Goal: Check status: Check status

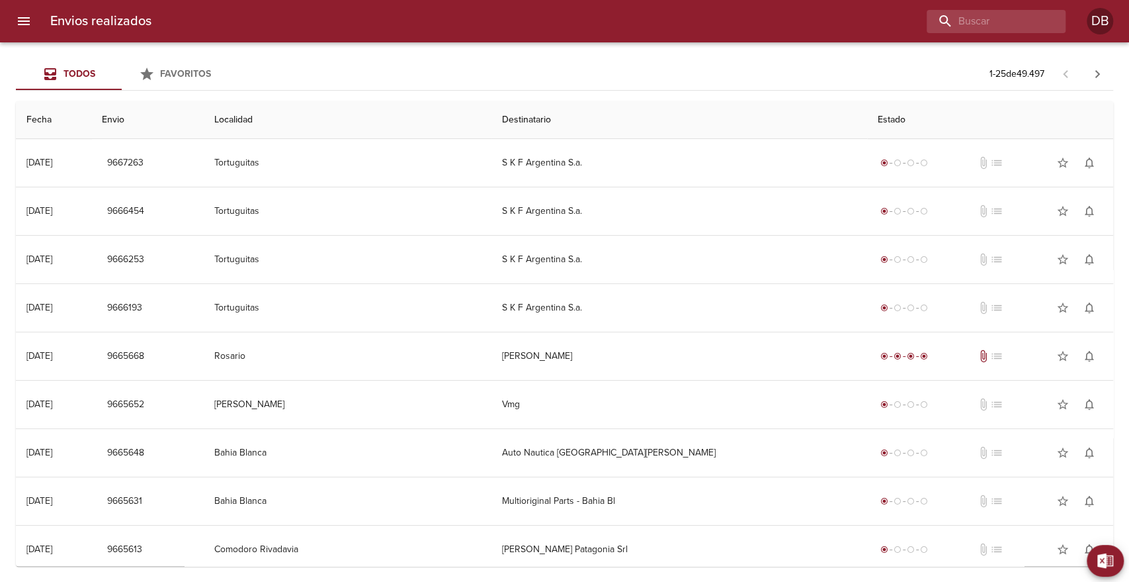
click at [29, 22] on icon "menu" at bounding box center [24, 21] width 16 height 16
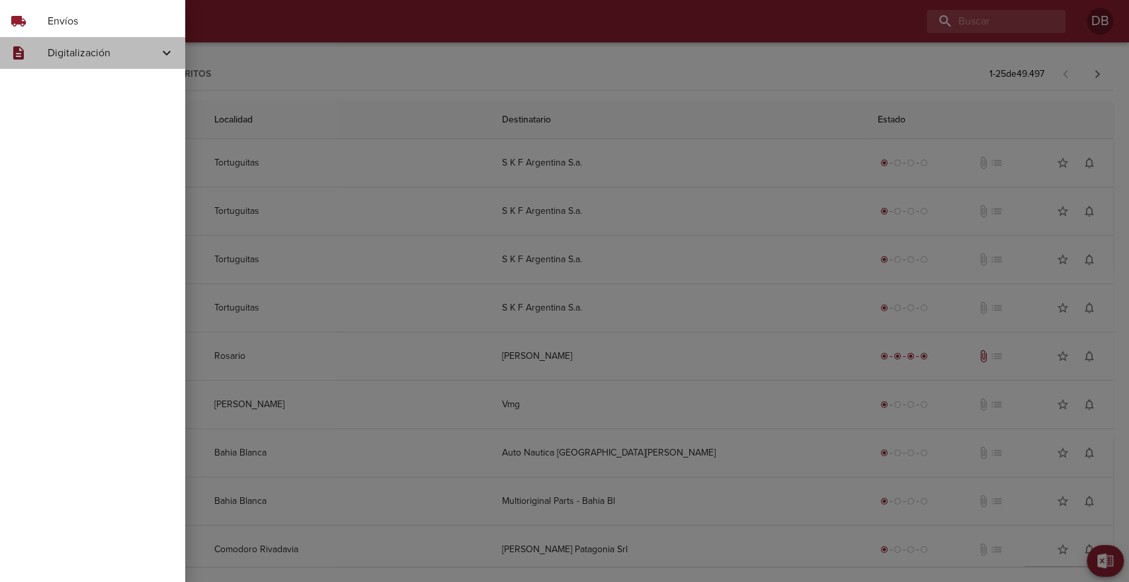
click at [101, 50] on span "Digitalización" at bounding box center [103, 53] width 111 height 16
click at [76, 133] on span "Skf Remitos" at bounding box center [108, 133] width 132 height 13
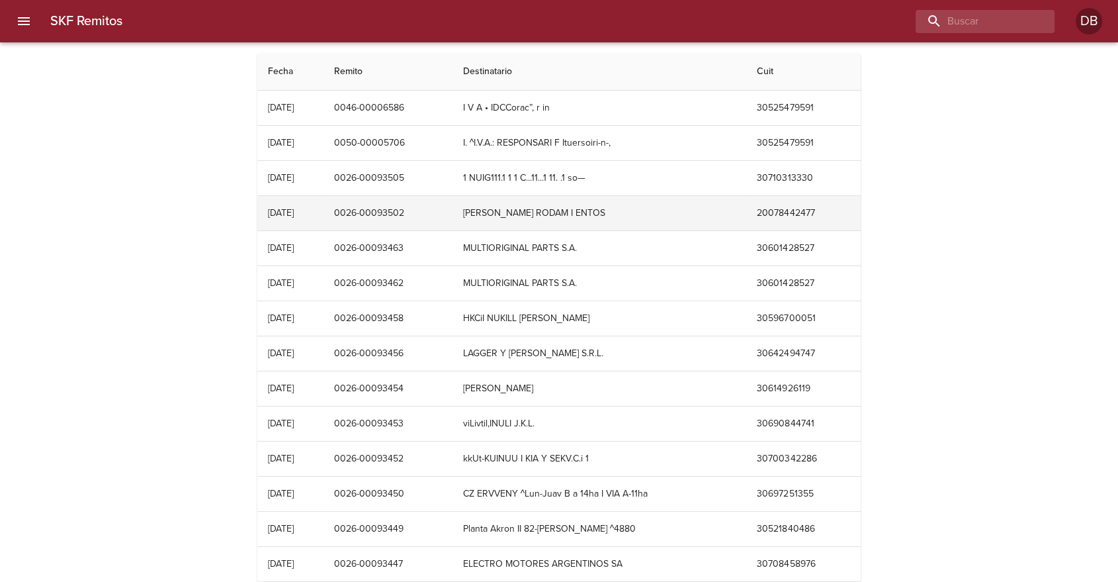
click at [406, 212] on td "0026-00093502" at bounding box center [388, 213] width 129 height 34
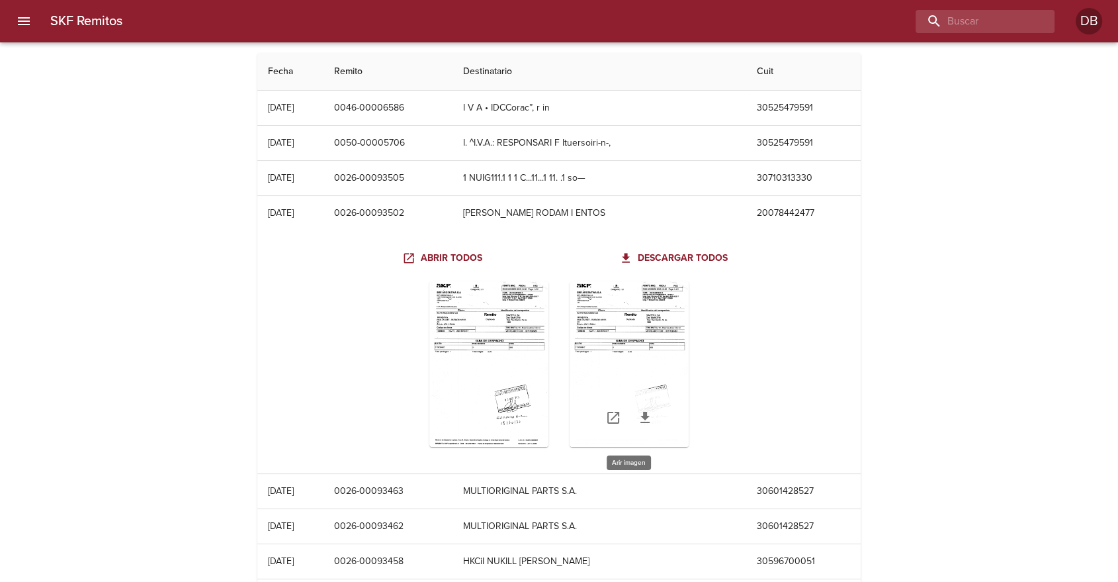
click at [627, 341] on div "Table digitalización - SKF Remitos" at bounding box center [629, 363] width 119 height 165
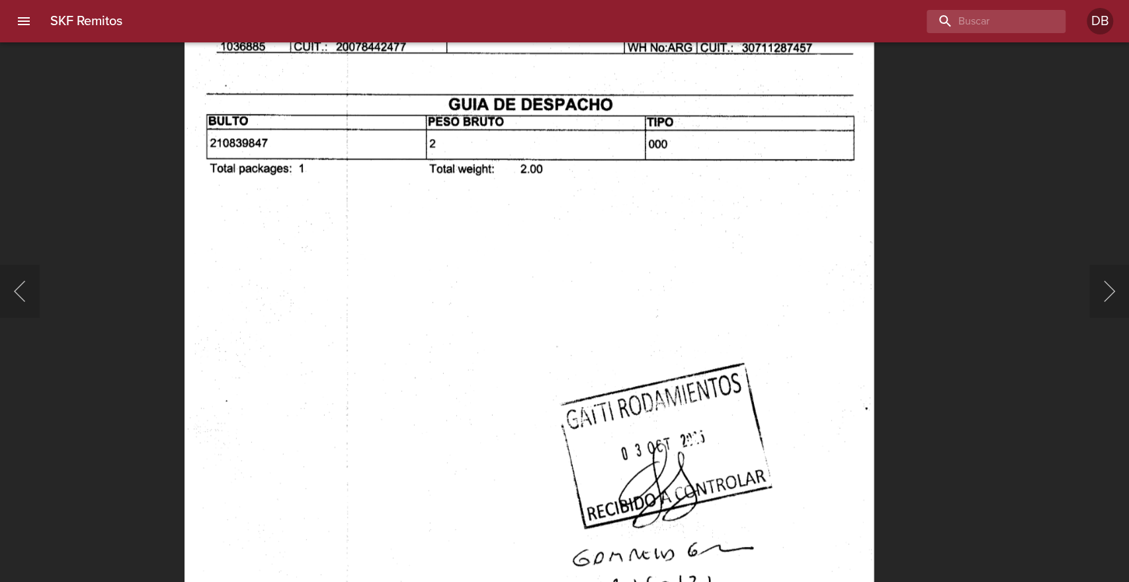
click at [699, 256] on img "Lightbox" at bounding box center [529, 242] width 689 height 975
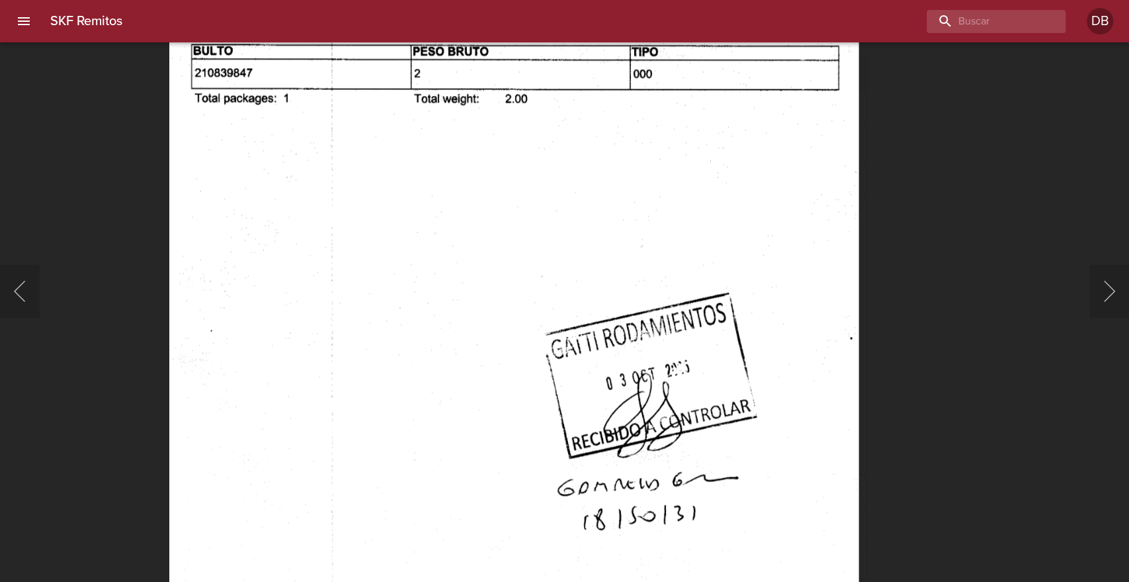
click at [664, 307] on img "Lightbox" at bounding box center [513, 171] width 689 height 975
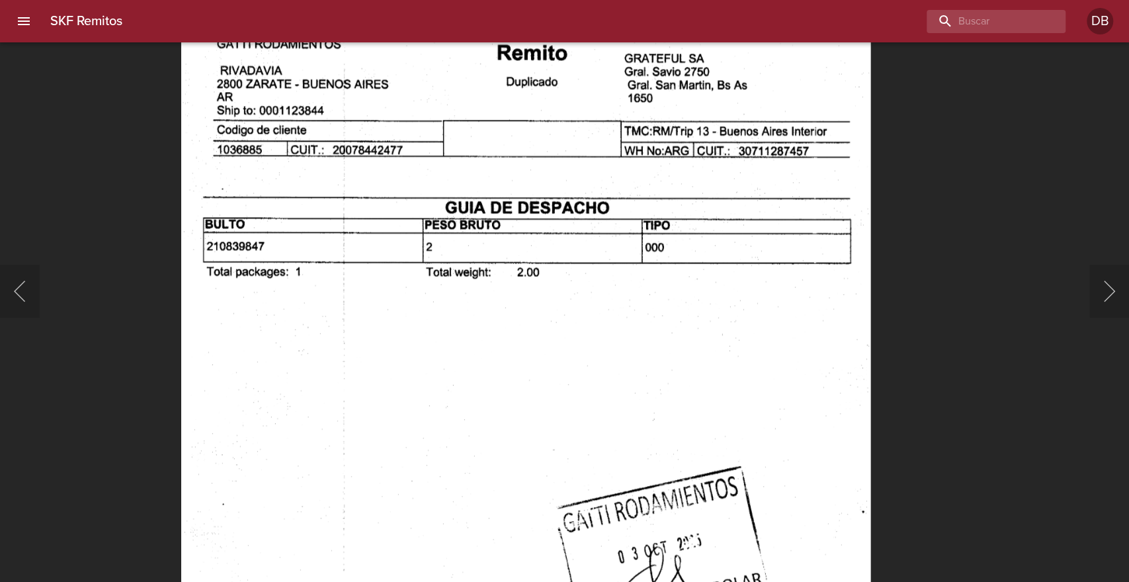
click at [634, 439] on img "Lightbox" at bounding box center [525, 345] width 689 height 975
